Goal: Task Accomplishment & Management: Complete application form

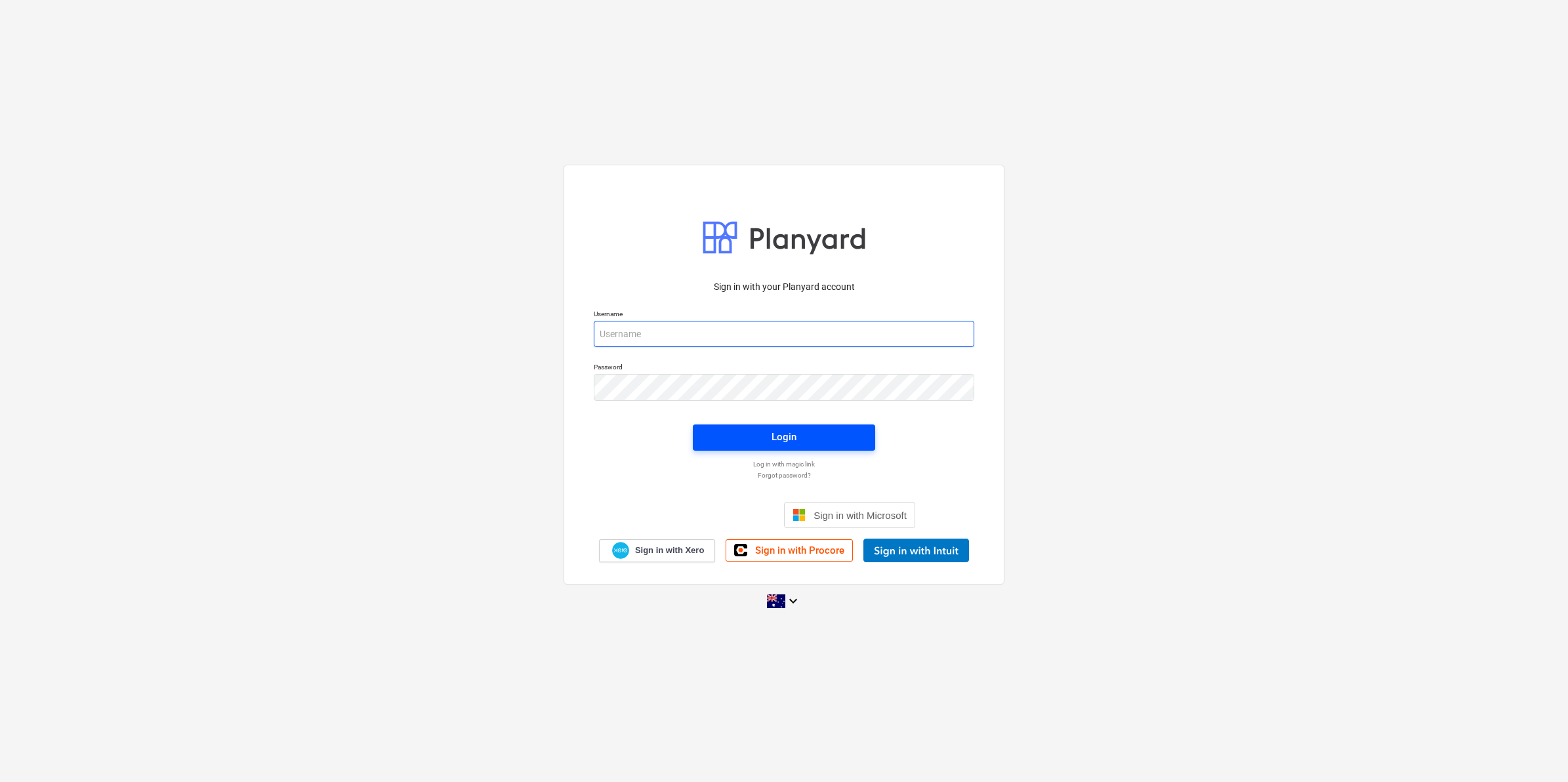
type input "[EMAIL_ADDRESS][DOMAIN_NAME]"
click at [760, 431] on span "Login" at bounding box center [784, 437] width 151 height 17
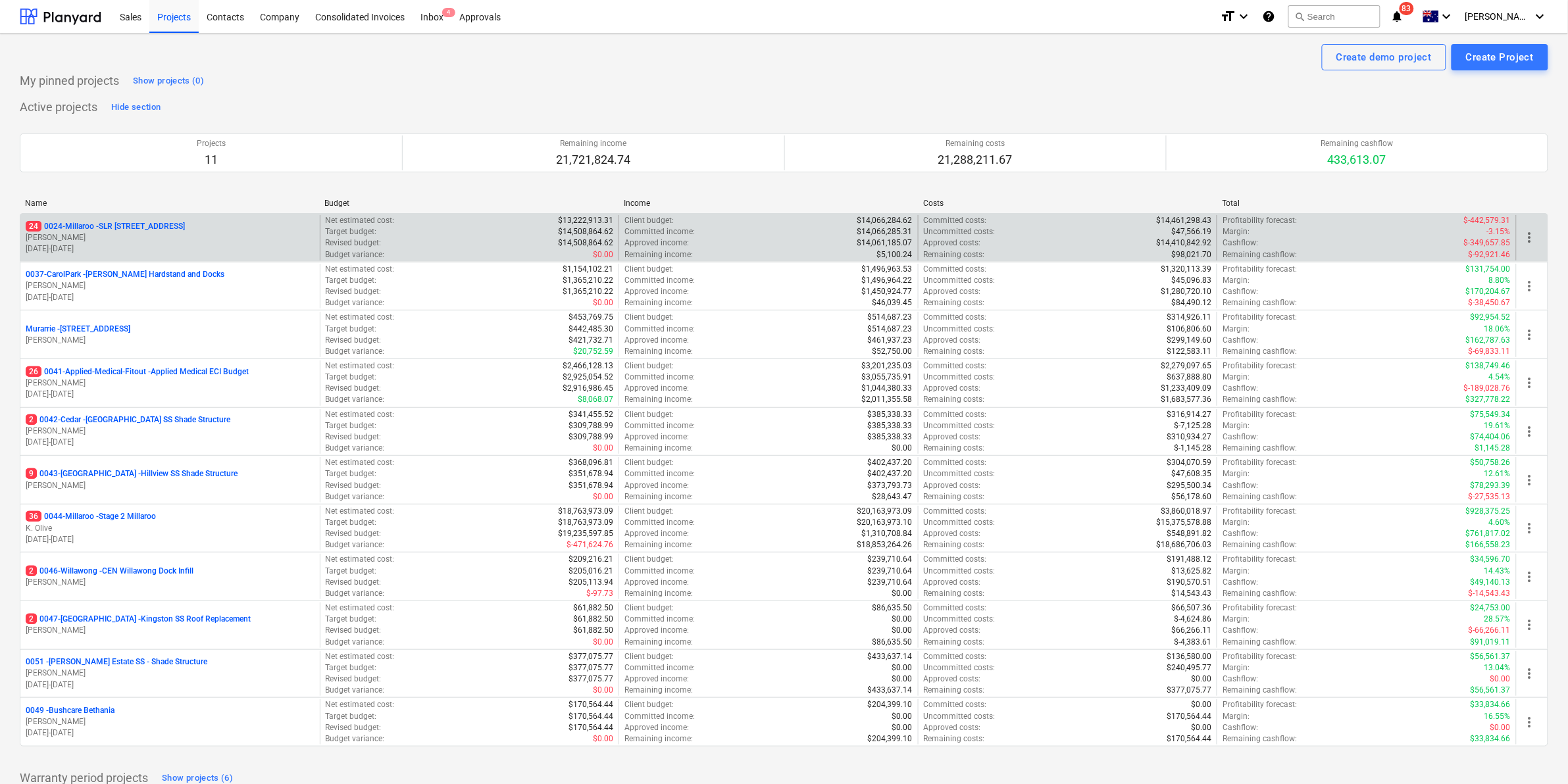
click at [144, 225] on p "24 0024-Millaroo - SLR [STREET_ADDRESS]" at bounding box center [106, 226] width 160 height 11
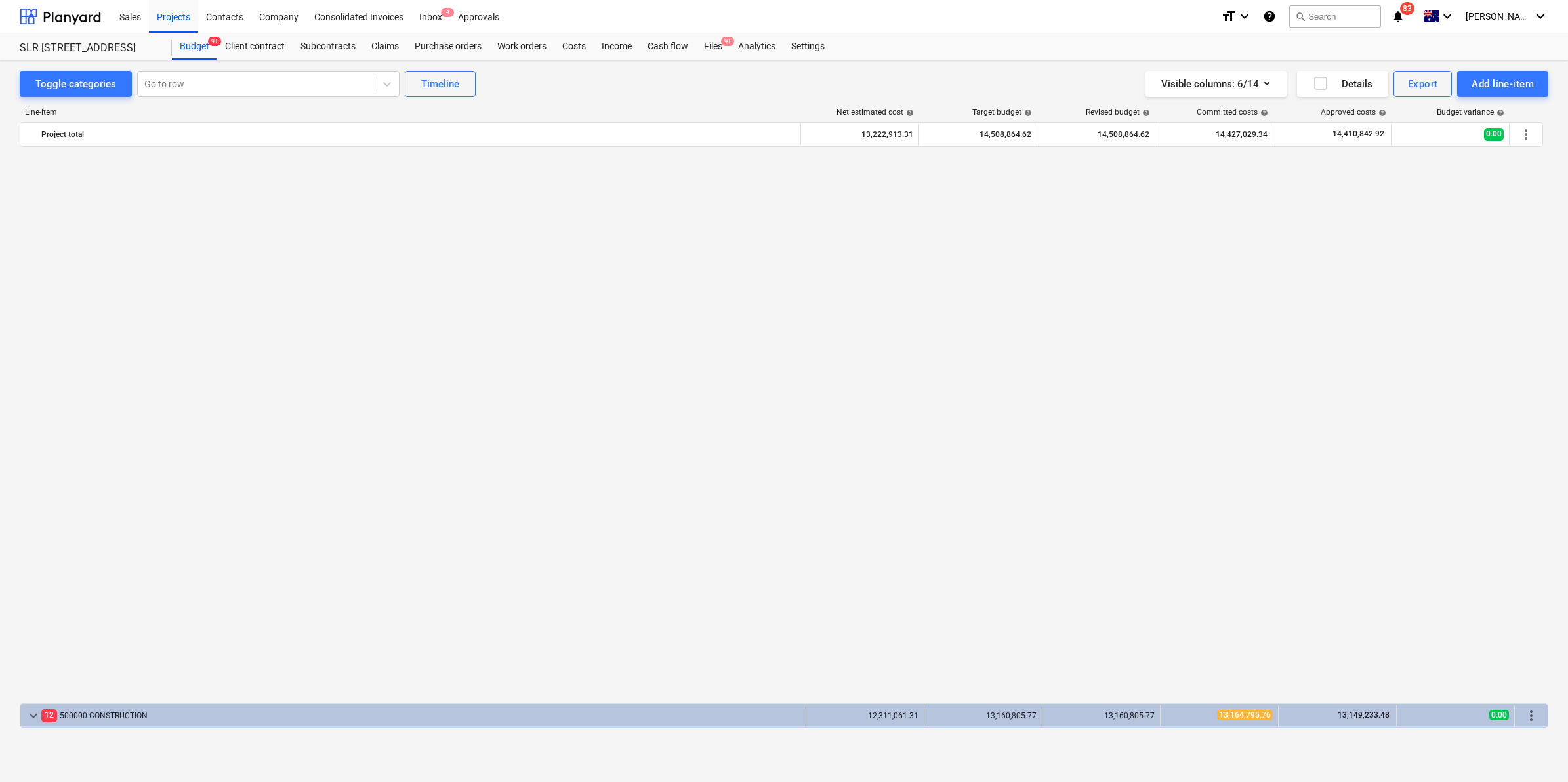
scroll to position [1011, 0]
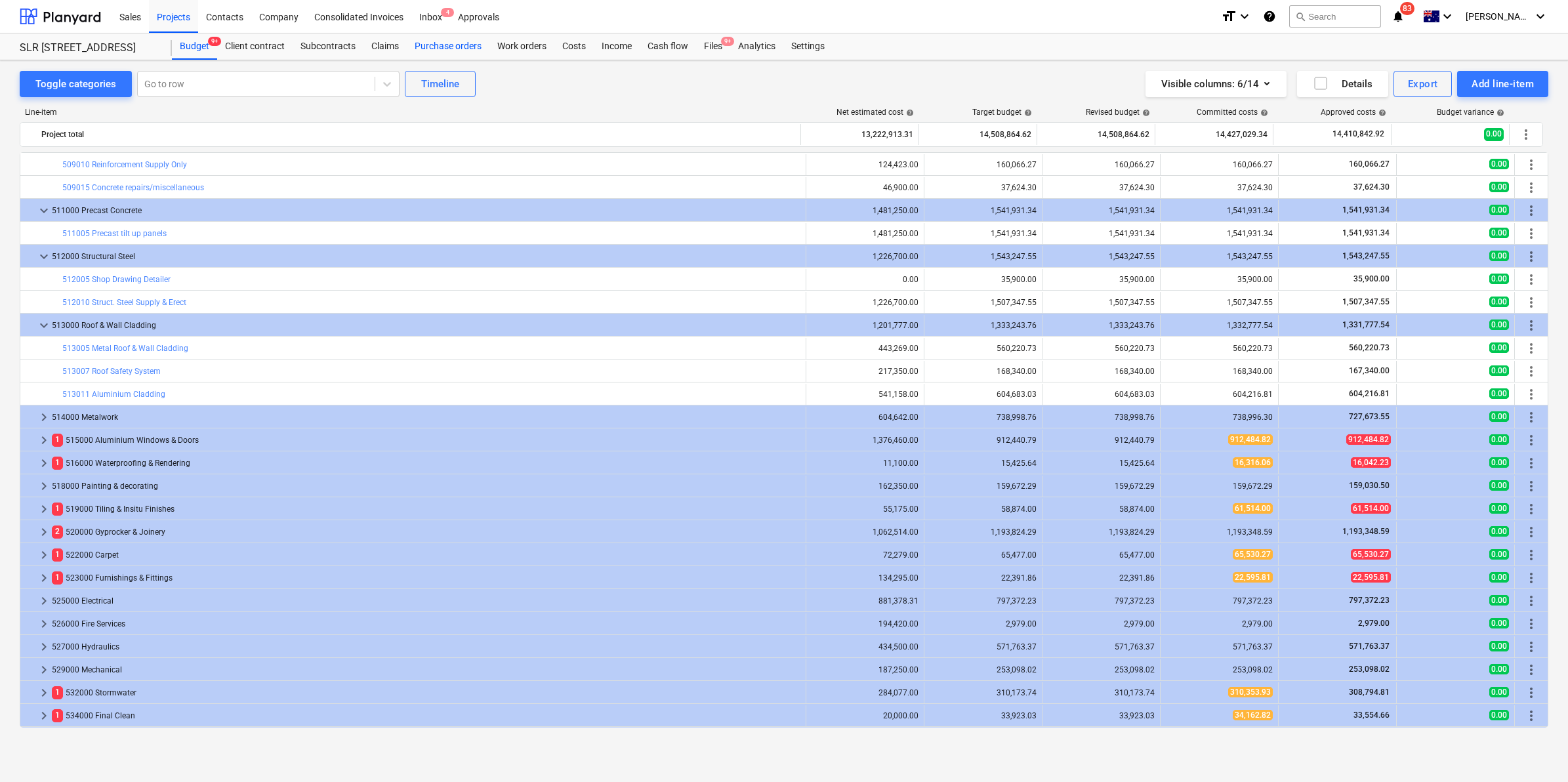
click at [434, 43] on div "Purchase orders" at bounding box center [447, 47] width 83 height 26
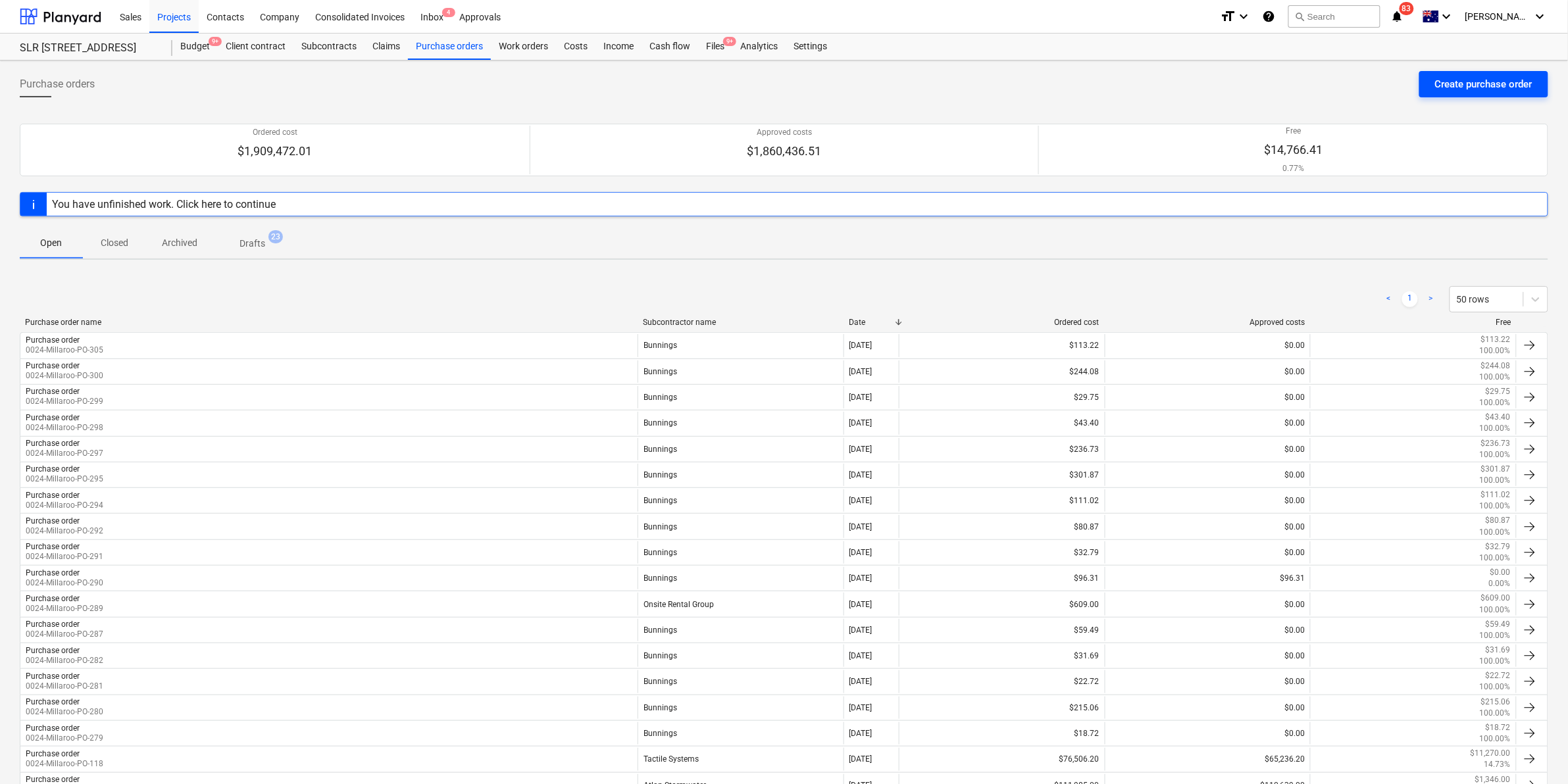
click at [1443, 80] on div "Create purchase order" at bounding box center [1484, 84] width 98 height 17
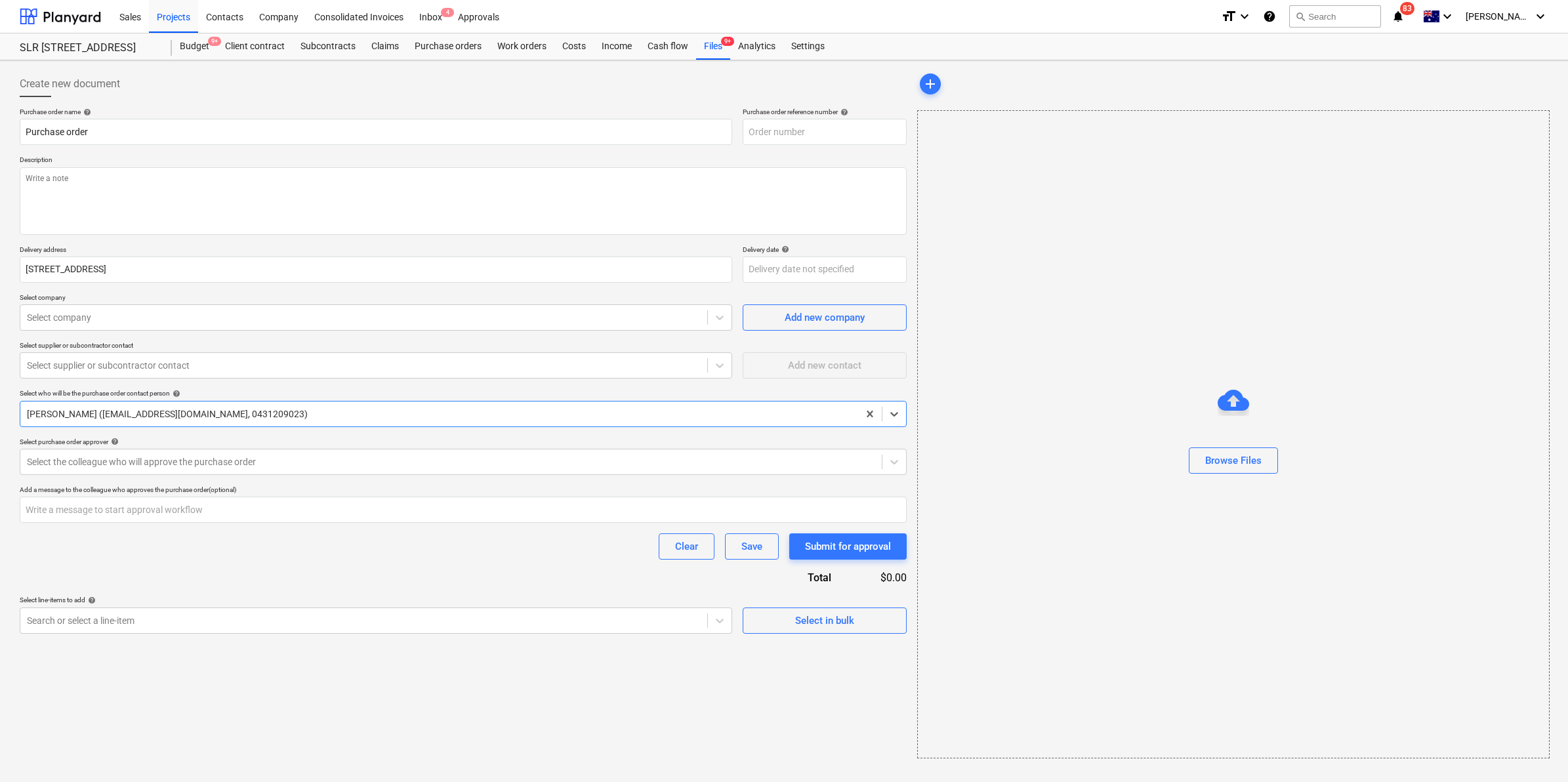
type textarea "x"
type input "0024-Millaroo-PO-306"
type textarea "x"
click at [109, 319] on div at bounding box center [363, 317] width 673 height 13
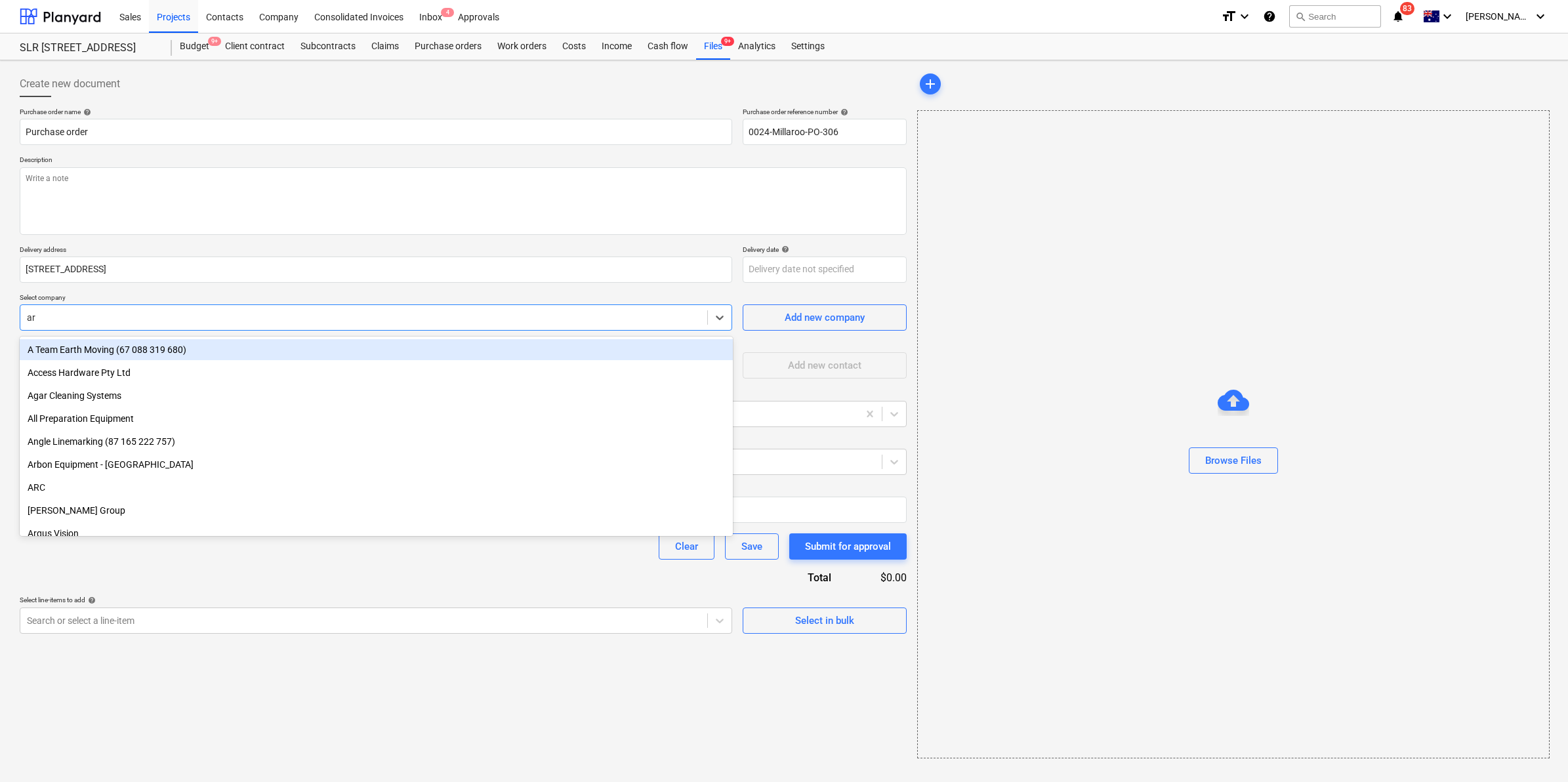
type input "arc"
click at [120, 343] on div "ARC" at bounding box center [376, 349] width 713 height 21
type textarea "x"
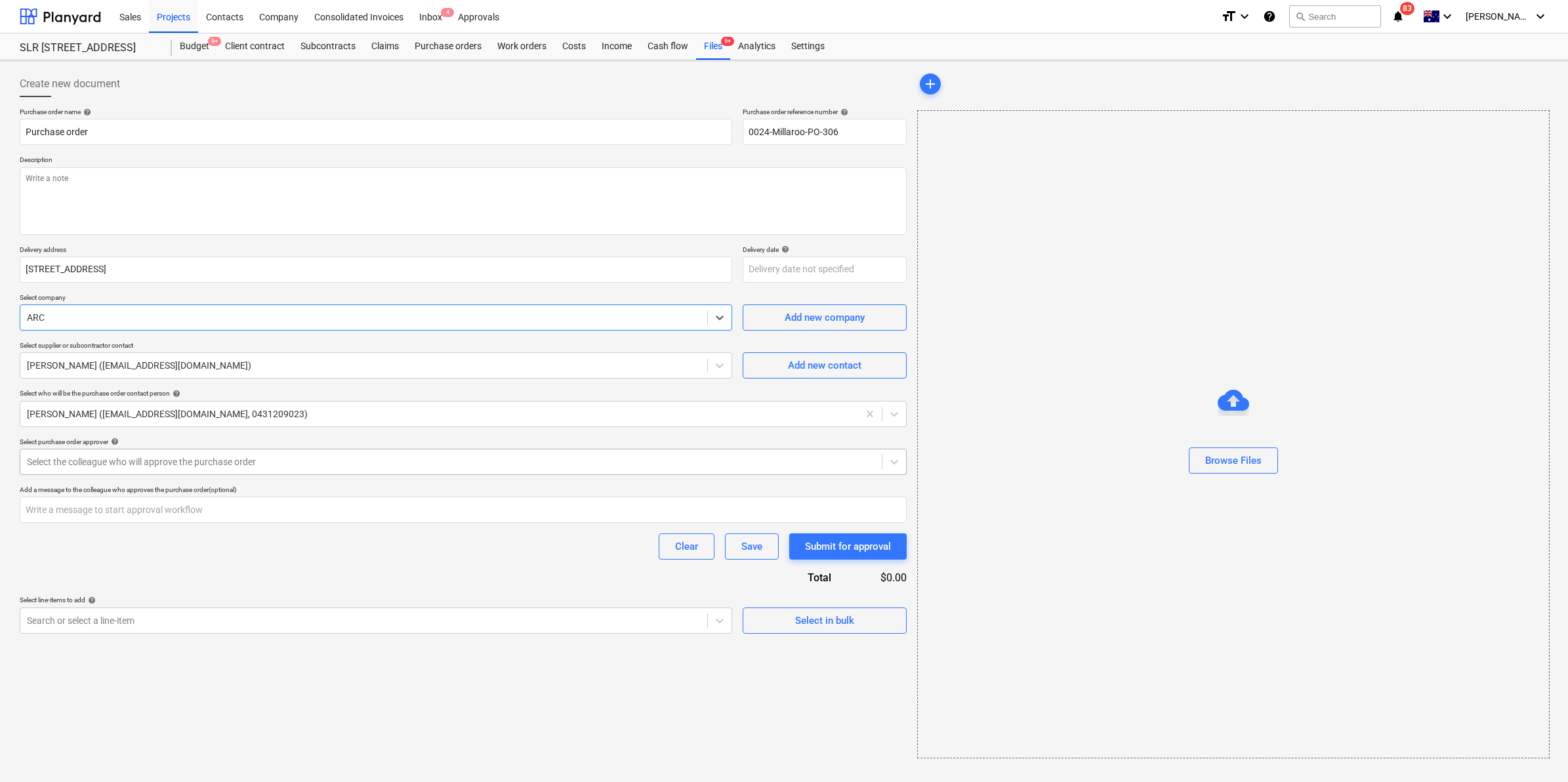
click at [148, 470] on div "Select the colleague who will approve the purchase order" at bounding box center [450, 462] width 861 height 18
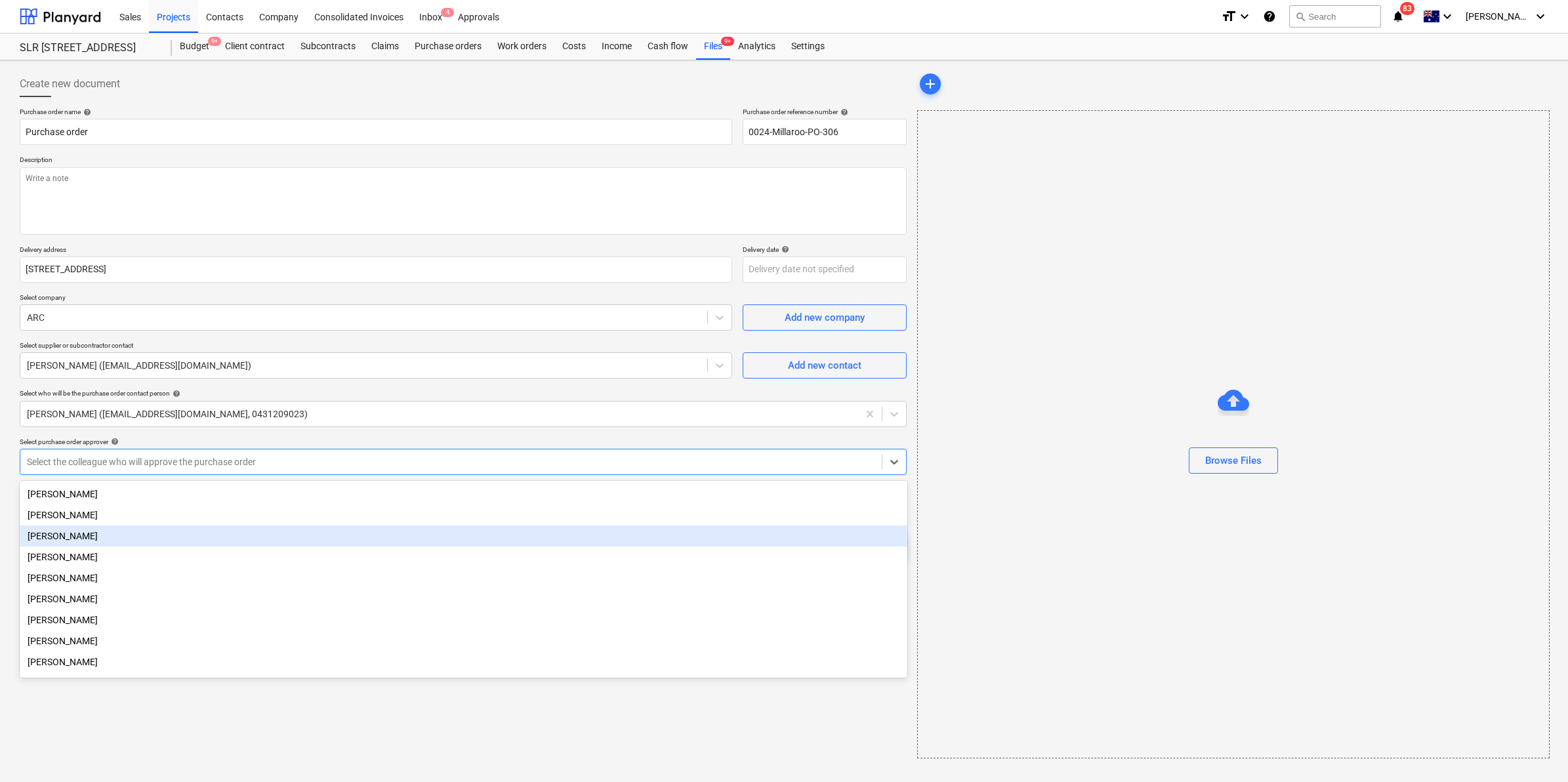
click at [102, 533] on div "[PERSON_NAME]" at bounding box center [463, 535] width 888 height 21
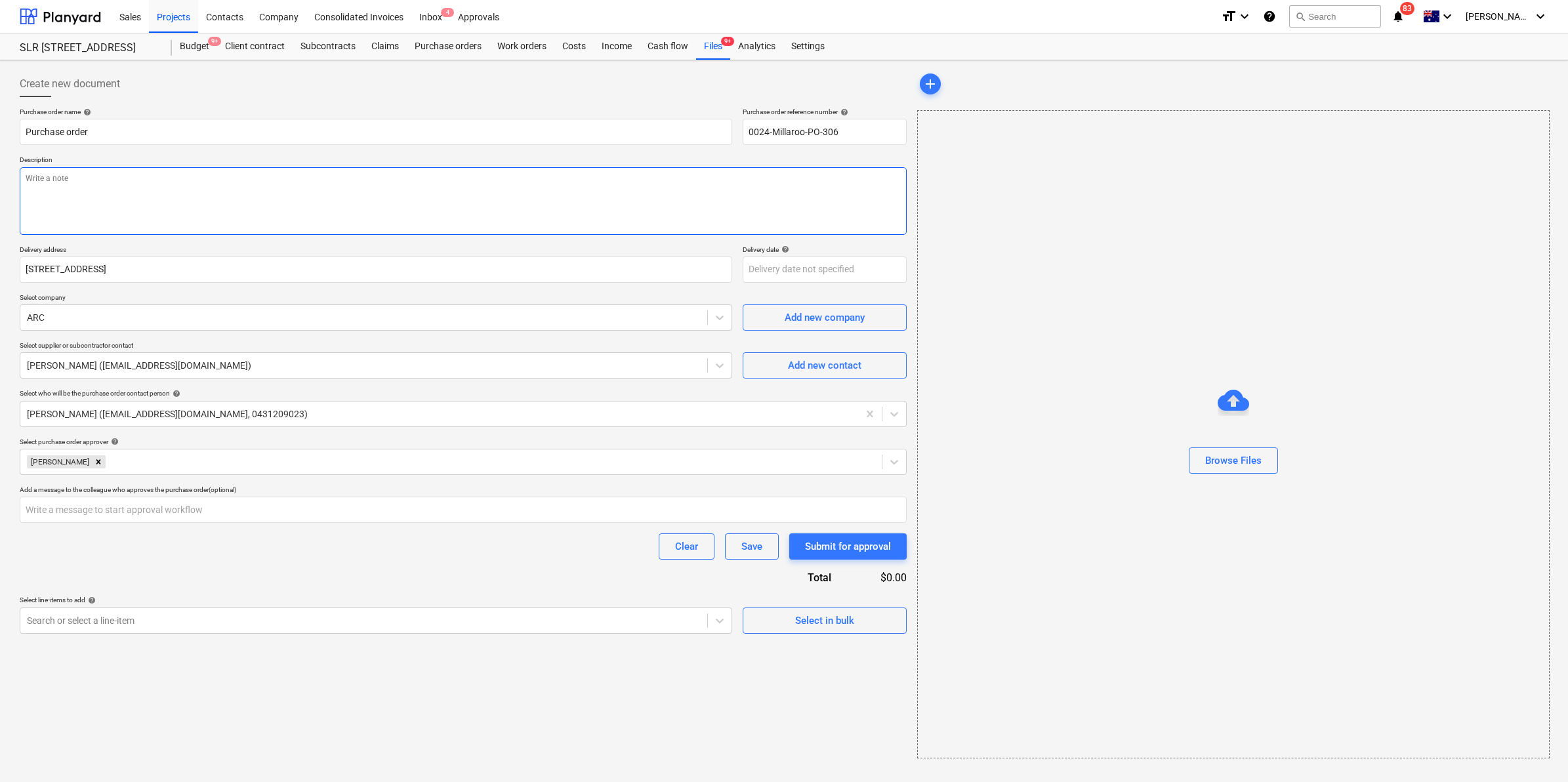
click at [128, 207] on textarea at bounding box center [463, 201] width 887 height 68
click at [299, 86] on div "Create new document" at bounding box center [463, 84] width 887 height 26
type textarea "x"
